Goal: Check status

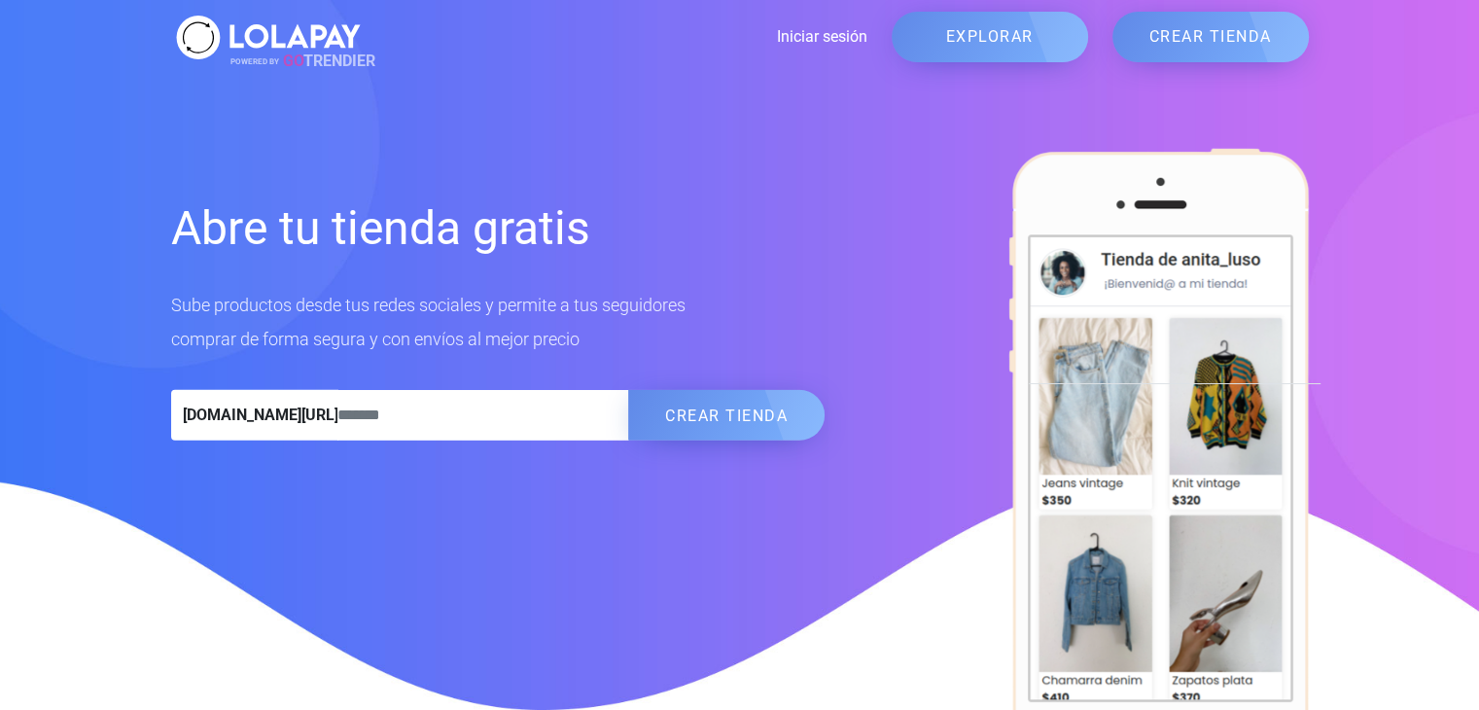
click at [852, 33] on link "Iniciar sesión" at bounding box center [617, 36] width 502 height 23
click at [838, 32] on link "Iniciar sesión" at bounding box center [617, 36] width 502 height 23
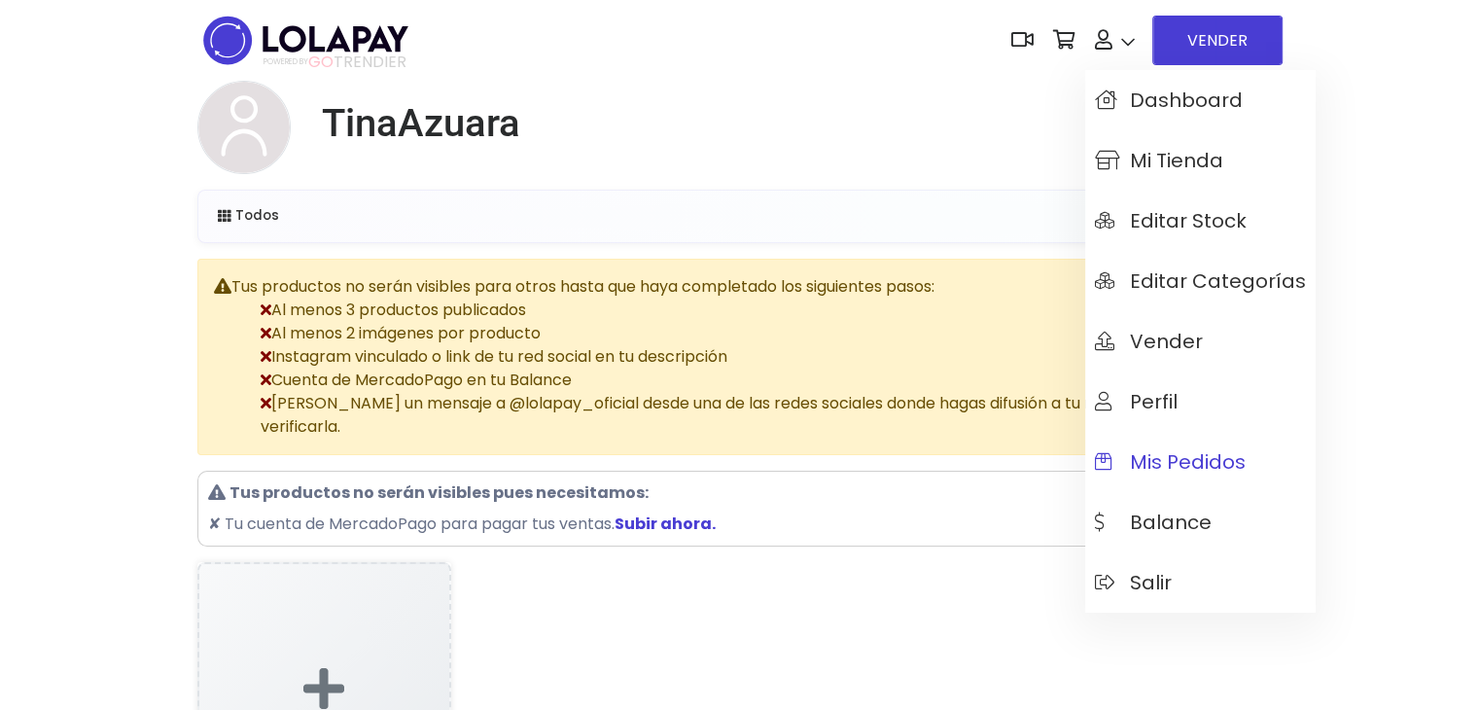
click at [1181, 465] on span "Mis pedidos" at bounding box center [1170, 461] width 151 height 21
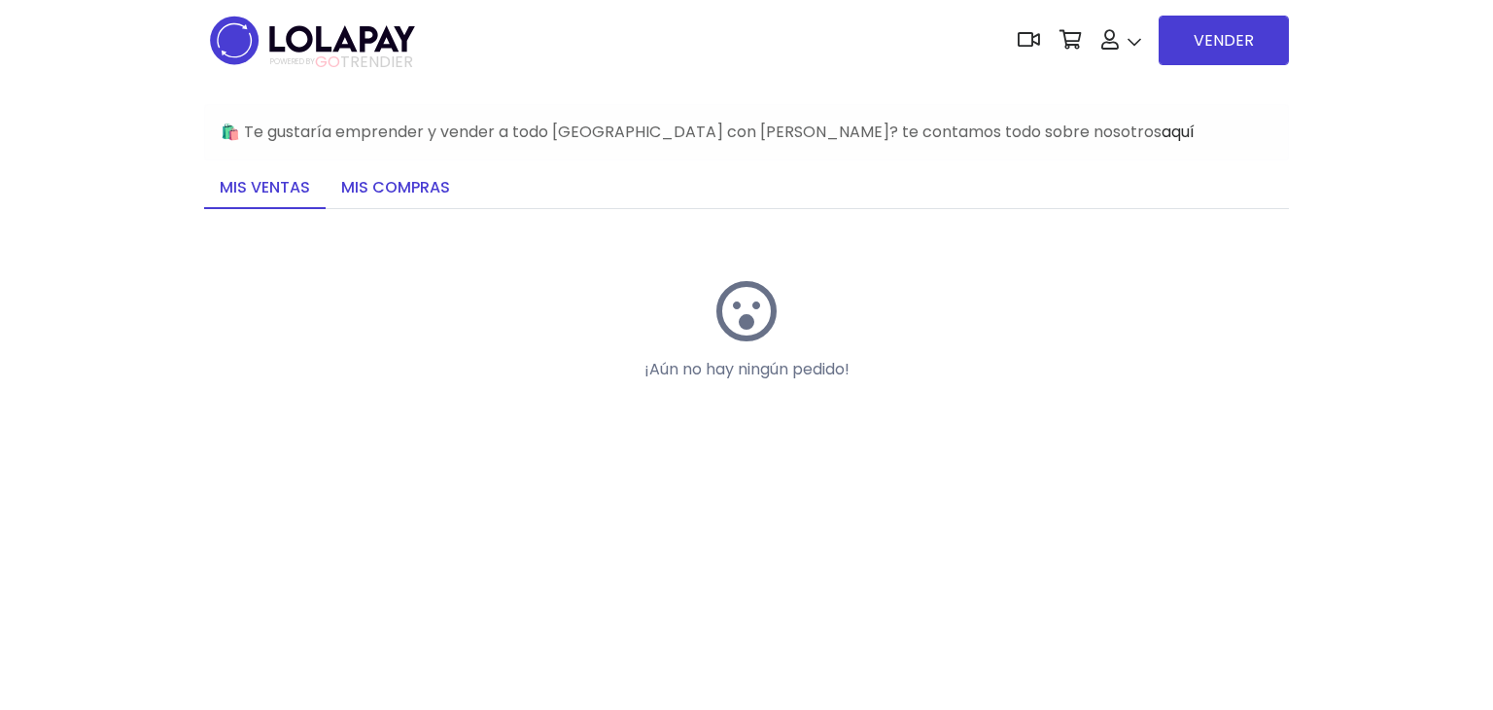
click at [414, 198] on link "Mis compras" at bounding box center [396, 188] width 140 height 41
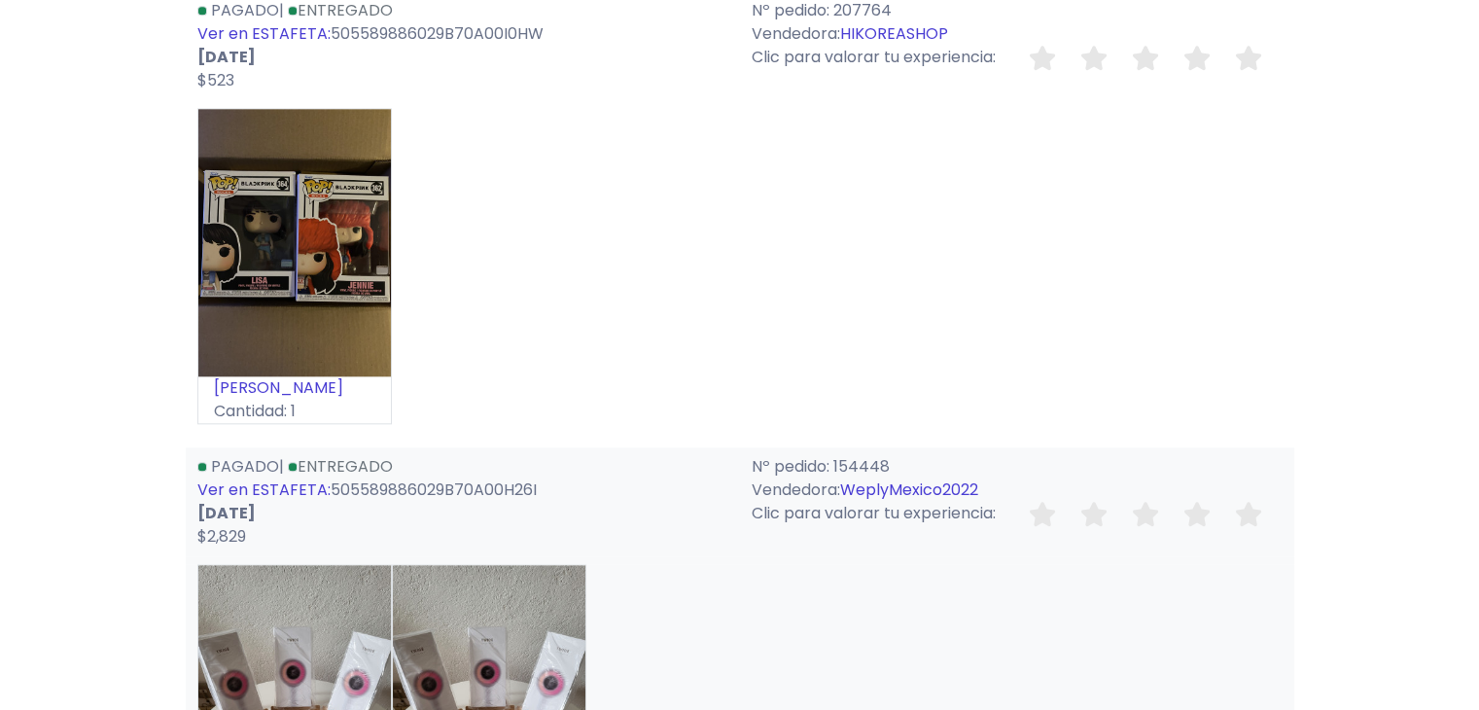
scroll to position [2213, 0]
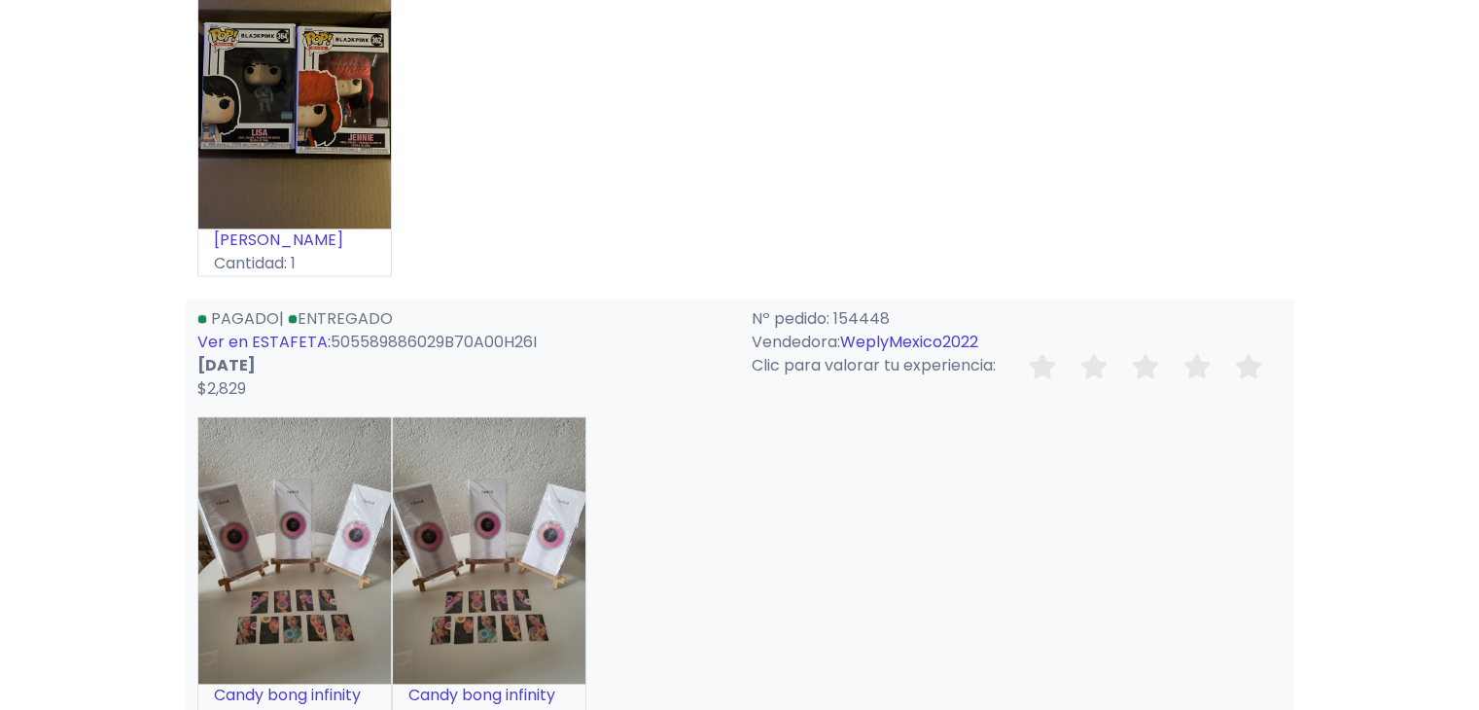
click at [956, 336] on link "WeplyMexico2022" at bounding box center [909, 342] width 138 height 22
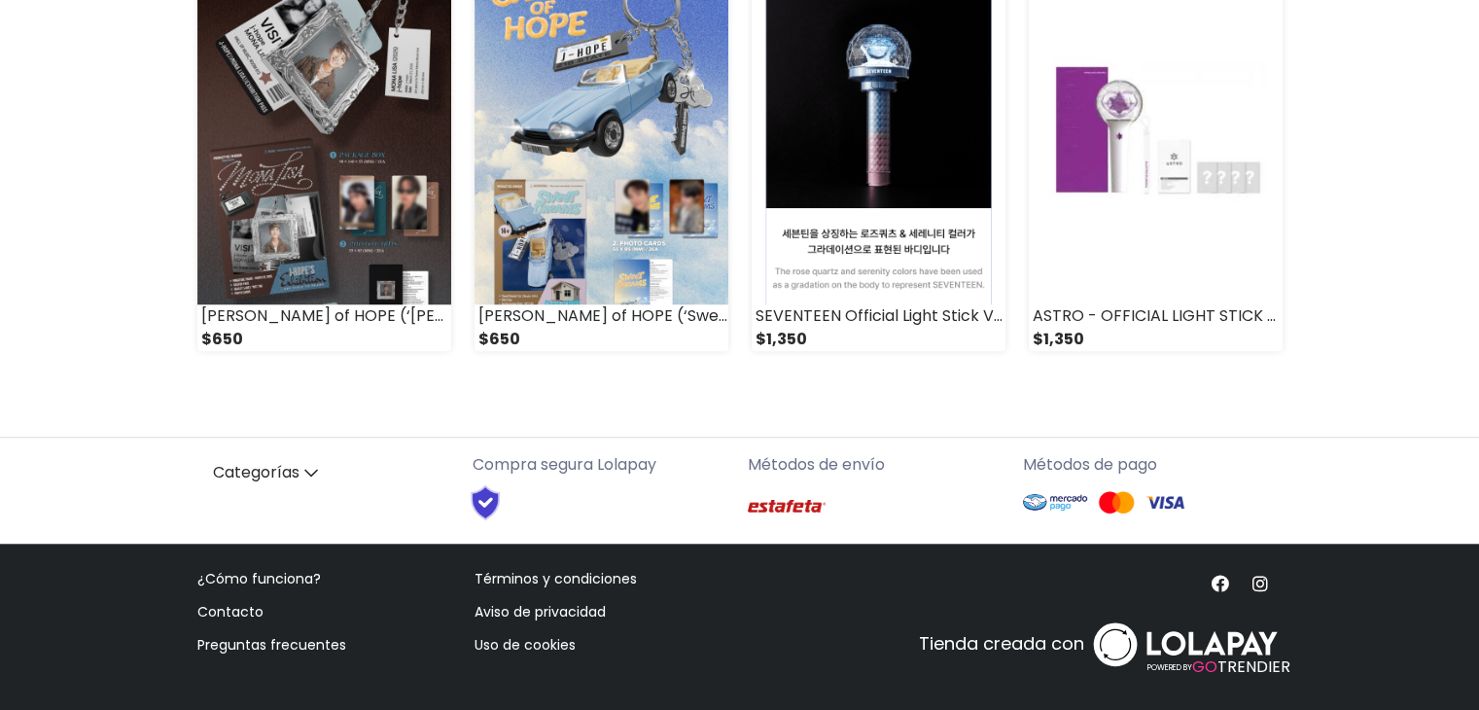
scroll to position [1584, 0]
